Goal: Navigation & Orientation: Find specific page/section

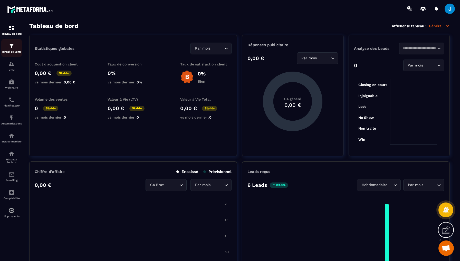
click at [13, 48] on img at bounding box center [11, 46] width 6 height 6
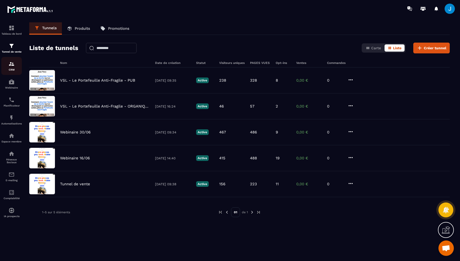
click at [16, 66] on div "CRM" at bounding box center [11, 66] width 21 height 10
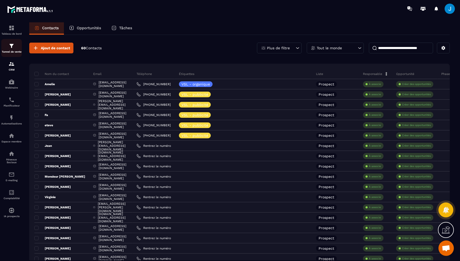
click at [13, 50] on div "Tunnel de vente" at bounding box center [11, 48] width 21 height 10
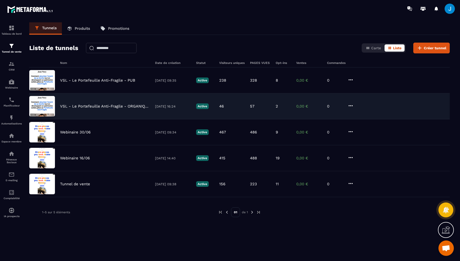
click at [141, 106] on p "VSL - Le Portefeuille Anti-Fragile - ORGANIQUE" at bounding box center [105, 106] width 90 height 5
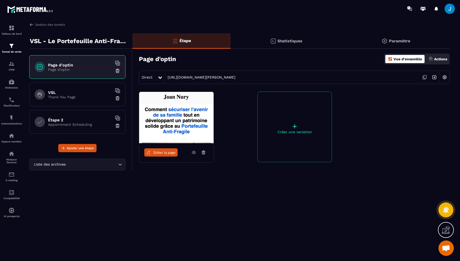
click at [424, 78] on icon at bounding box center [425, 76] width 3 height 3
click at [10, 52] on p "Tunnel de vente" at bounding box center [11, 51] width 21 height 3
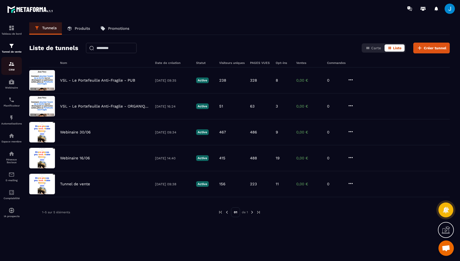
click at [10, 69] on p "CRM" at bounding box center [11, 69] width 21 height 3
